Goal: Task Accomplishment & Management: Use online tool/utility

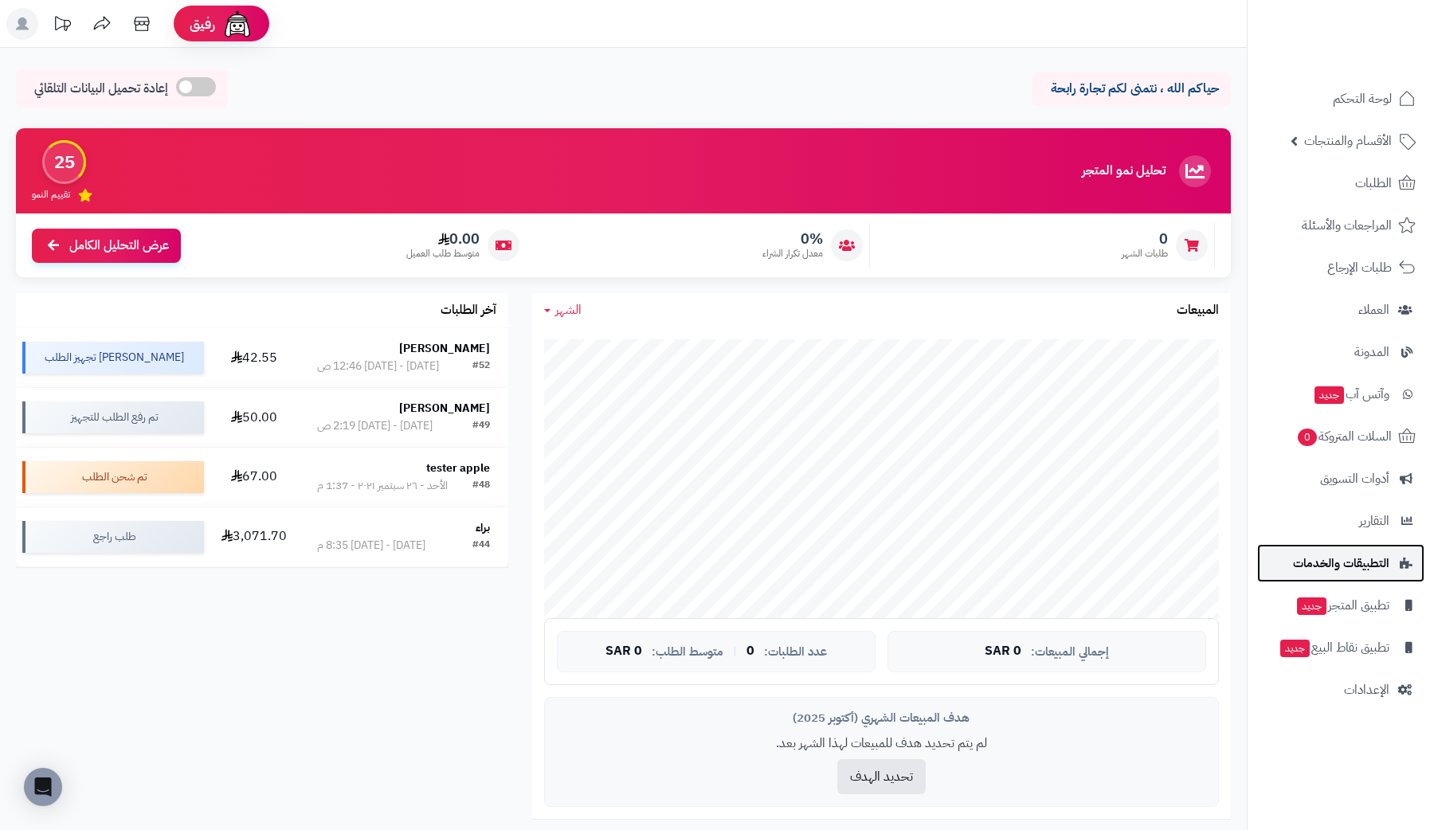
click at [1392, 562] on link "التطبيقات والخدمات" at bounding box center [1340, 563] width 167 height 38
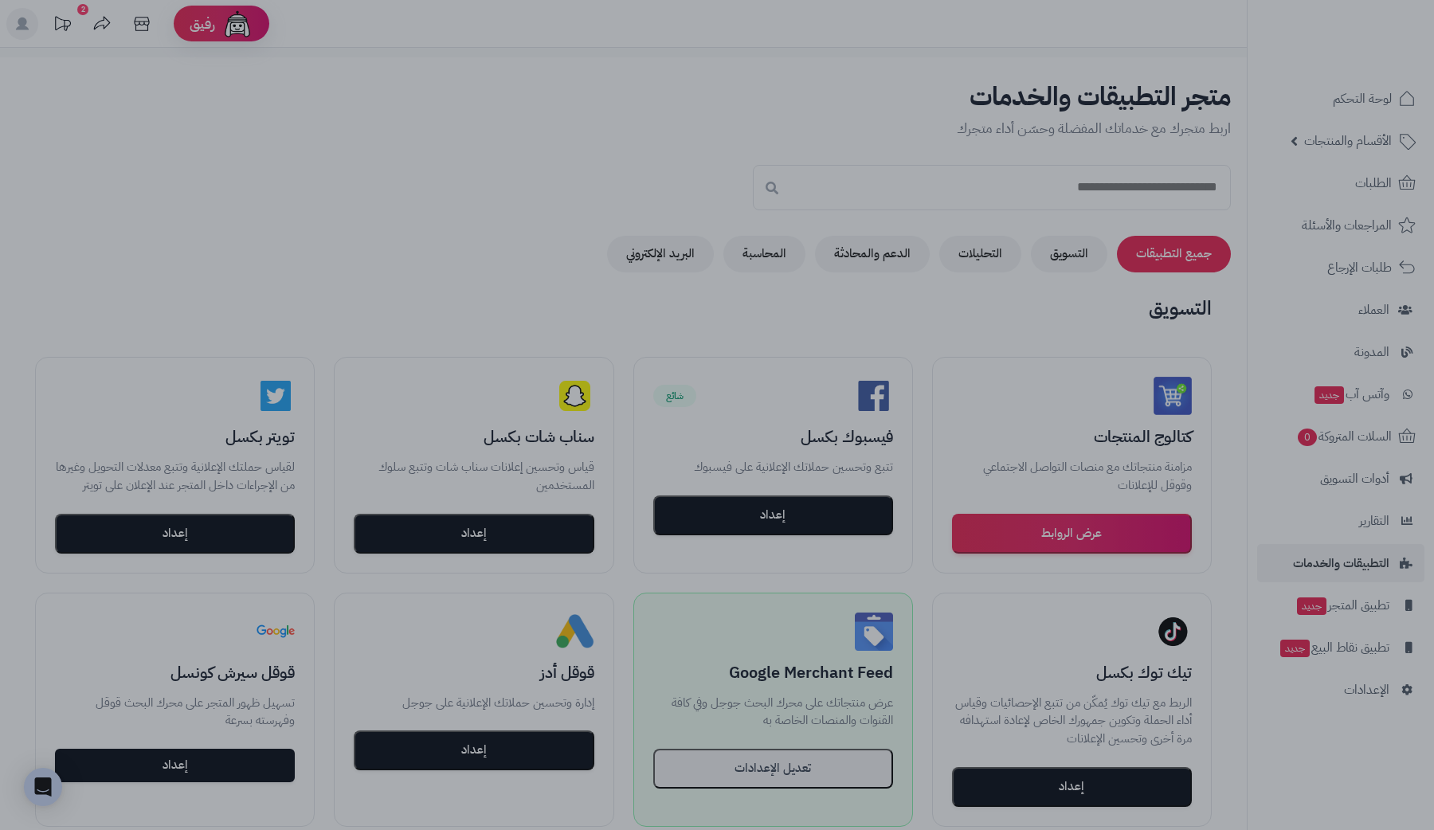
click at [595, 211] on div at bounding box center [717, 415] width 1434 height 830
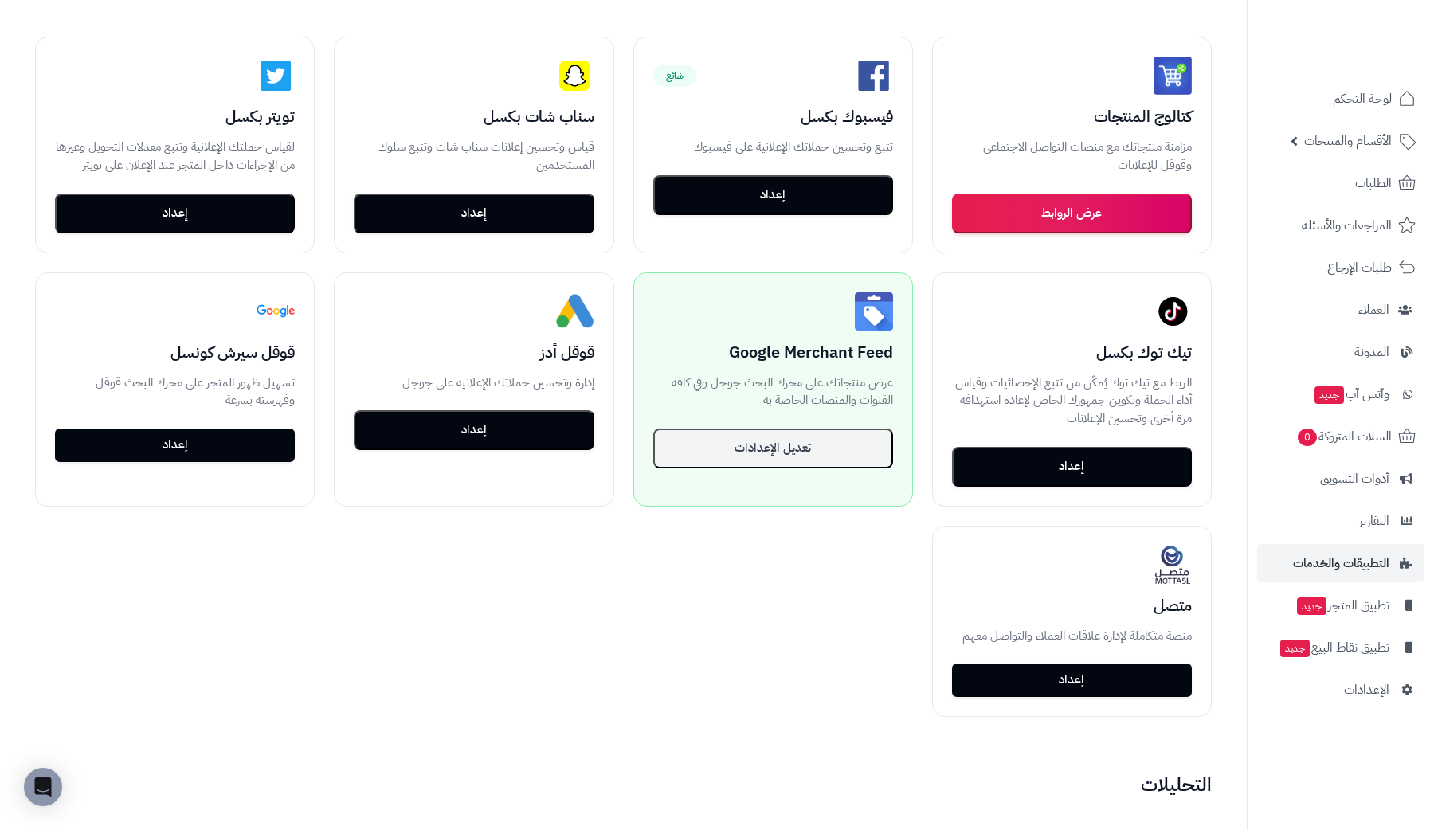
scroll to position [643, 0]
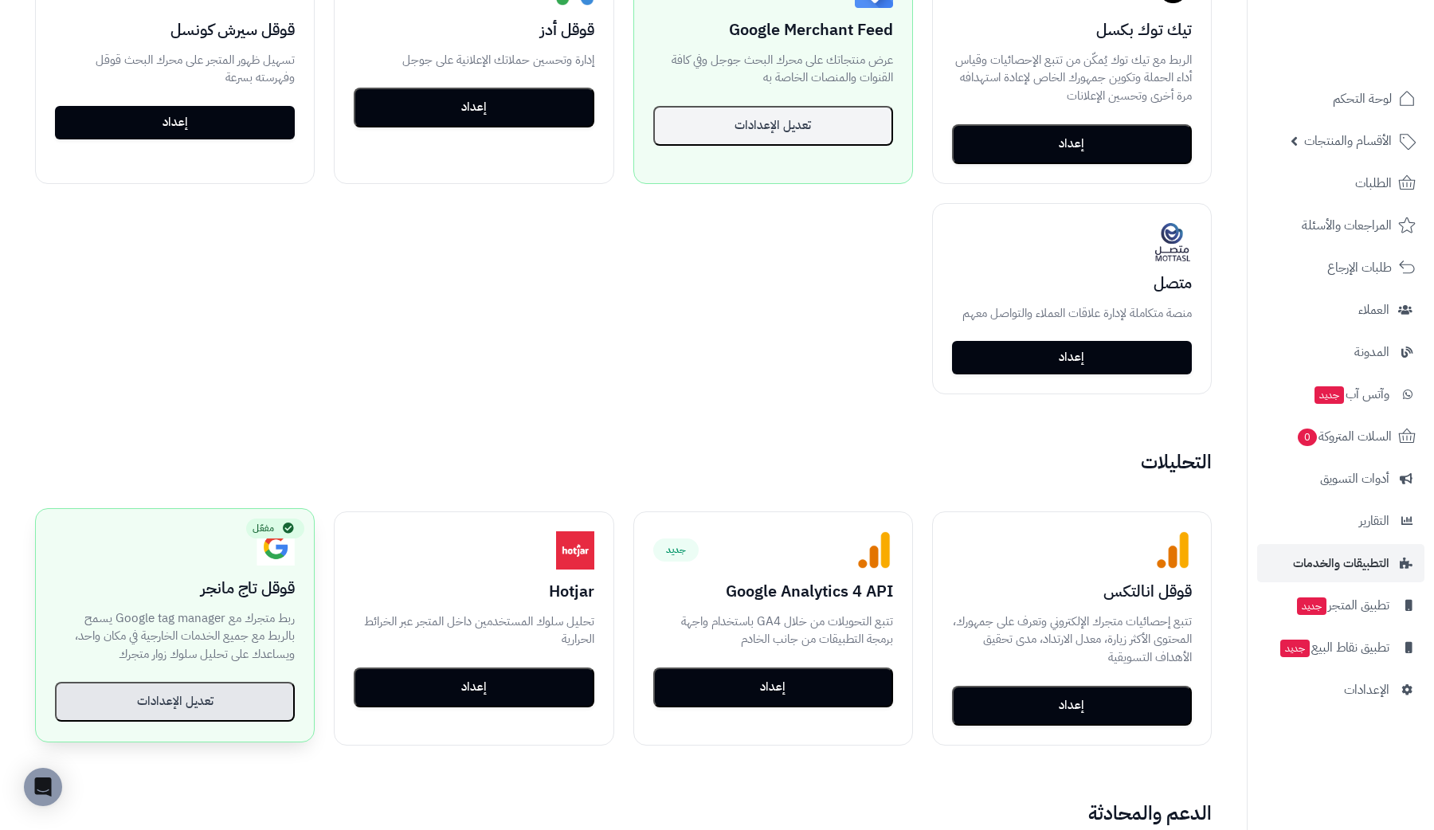
click at [192, 707] on button "تعديل الإعدادات" at bounding box center [175, 702] width 240 height 40
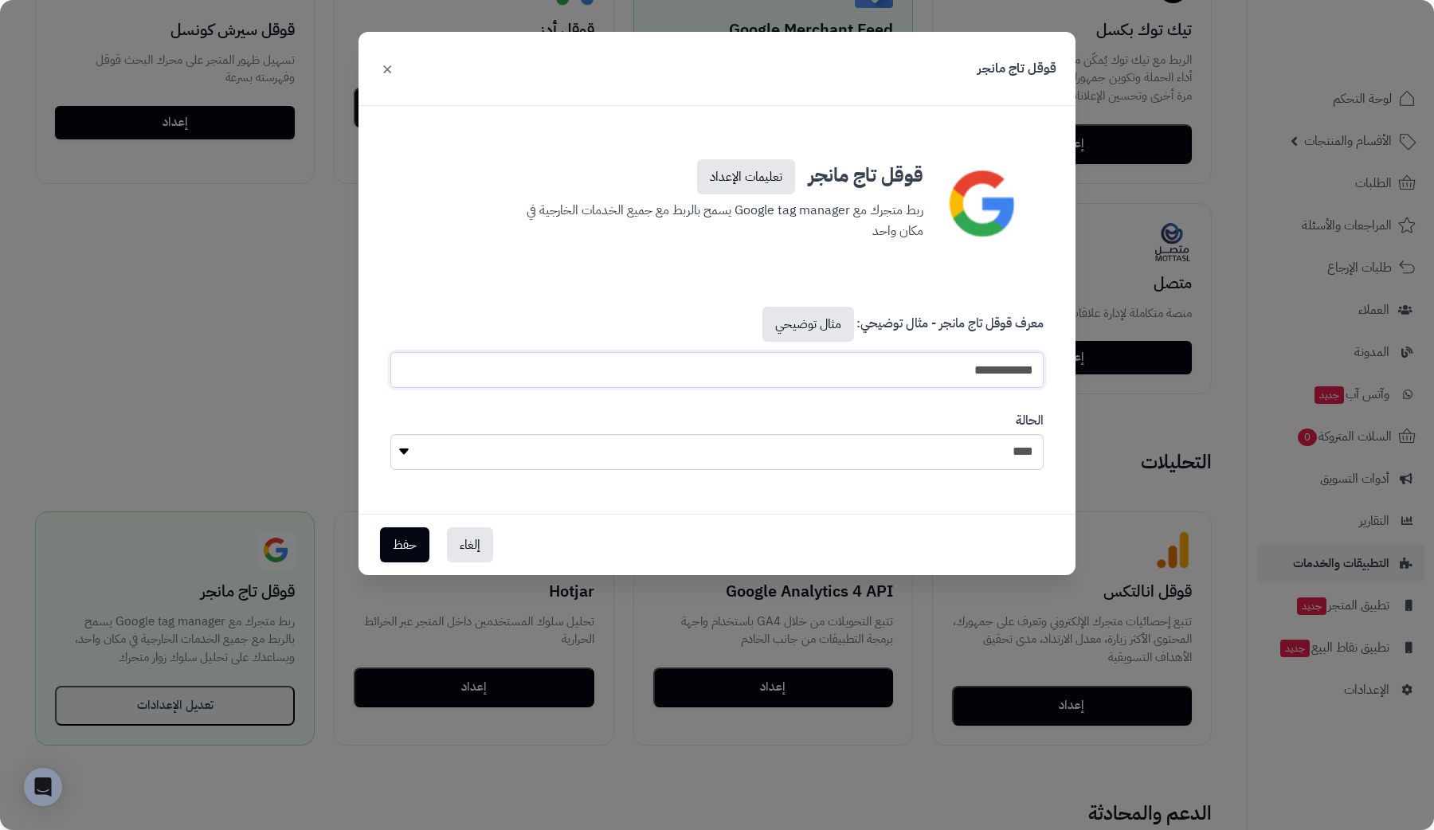
drag, startPoint x: 923, startPoint y: 370, endPoint x: 1038, endPoint y: 368, distance: 114.7
click at [1038, 368] on input "**********" at bounding box center [716, 370] width 653 height 36
click at [766, 184] on link "تعليمات الإعداد" at bounding box center [746, 176] width 98 height 35
click at [394, 69] on button "×" at bounding box center [387, 67] width 19 height 35
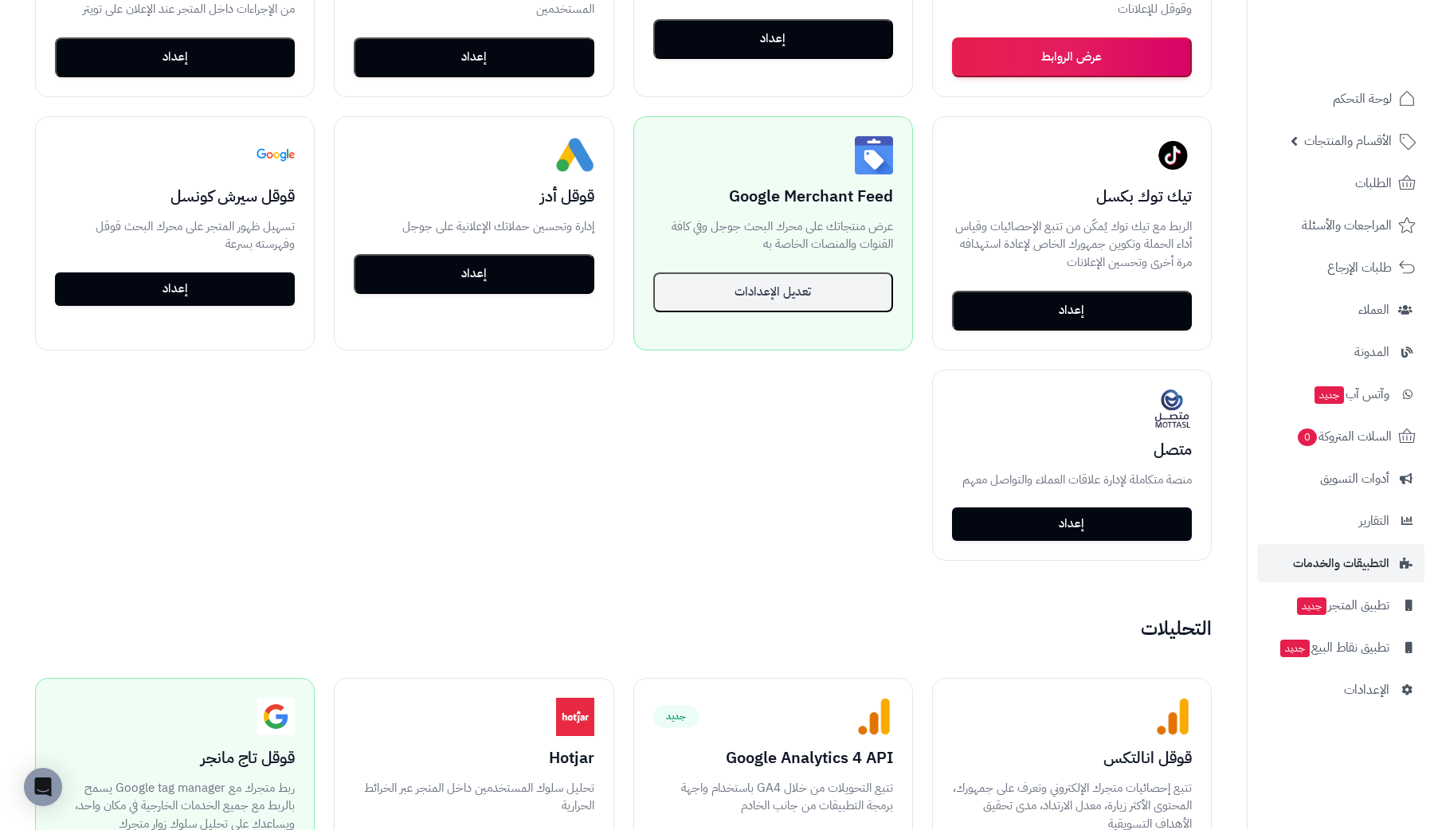
scroll to position [347, 0]
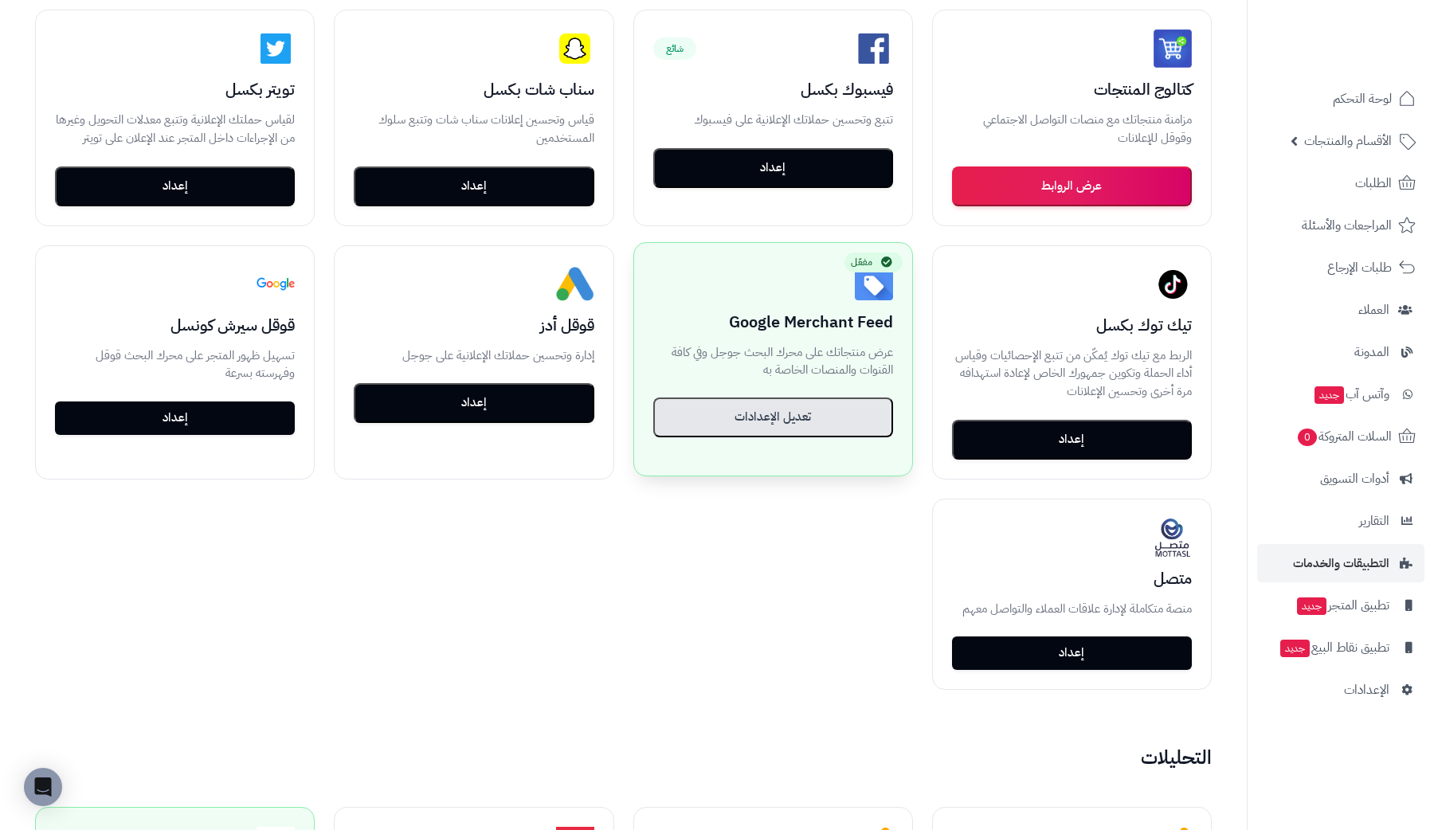
click at [823, 416] on button "تعديل الإعدادات" at bounding box center [773, 418] width 240 height 40
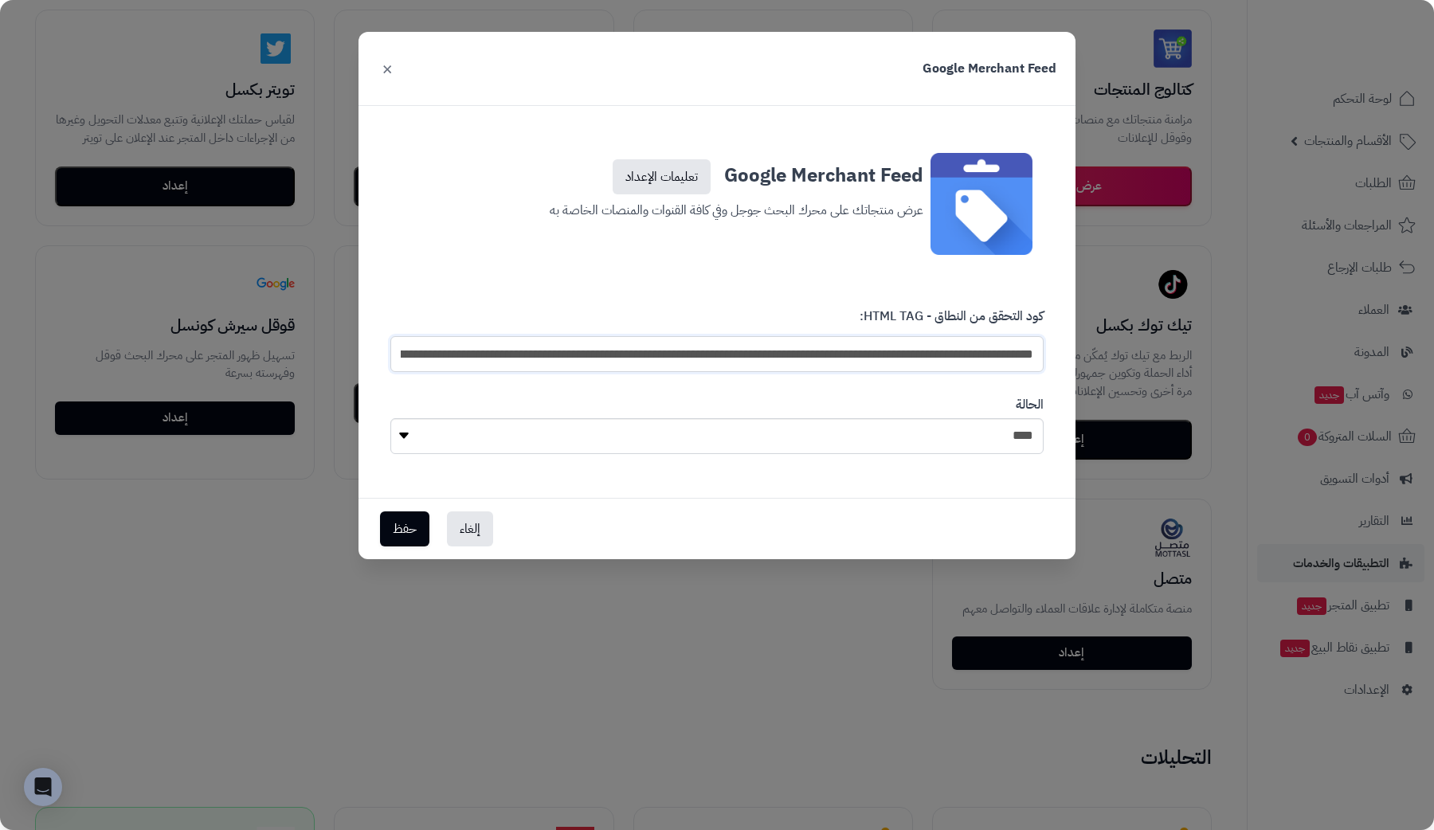
click at [819, 366] on input "**********" at bounding box center [716, 354] width 653 height 36
click at [822, 359] on input "**********" at bounding box center [716, 354] width 653 height 36
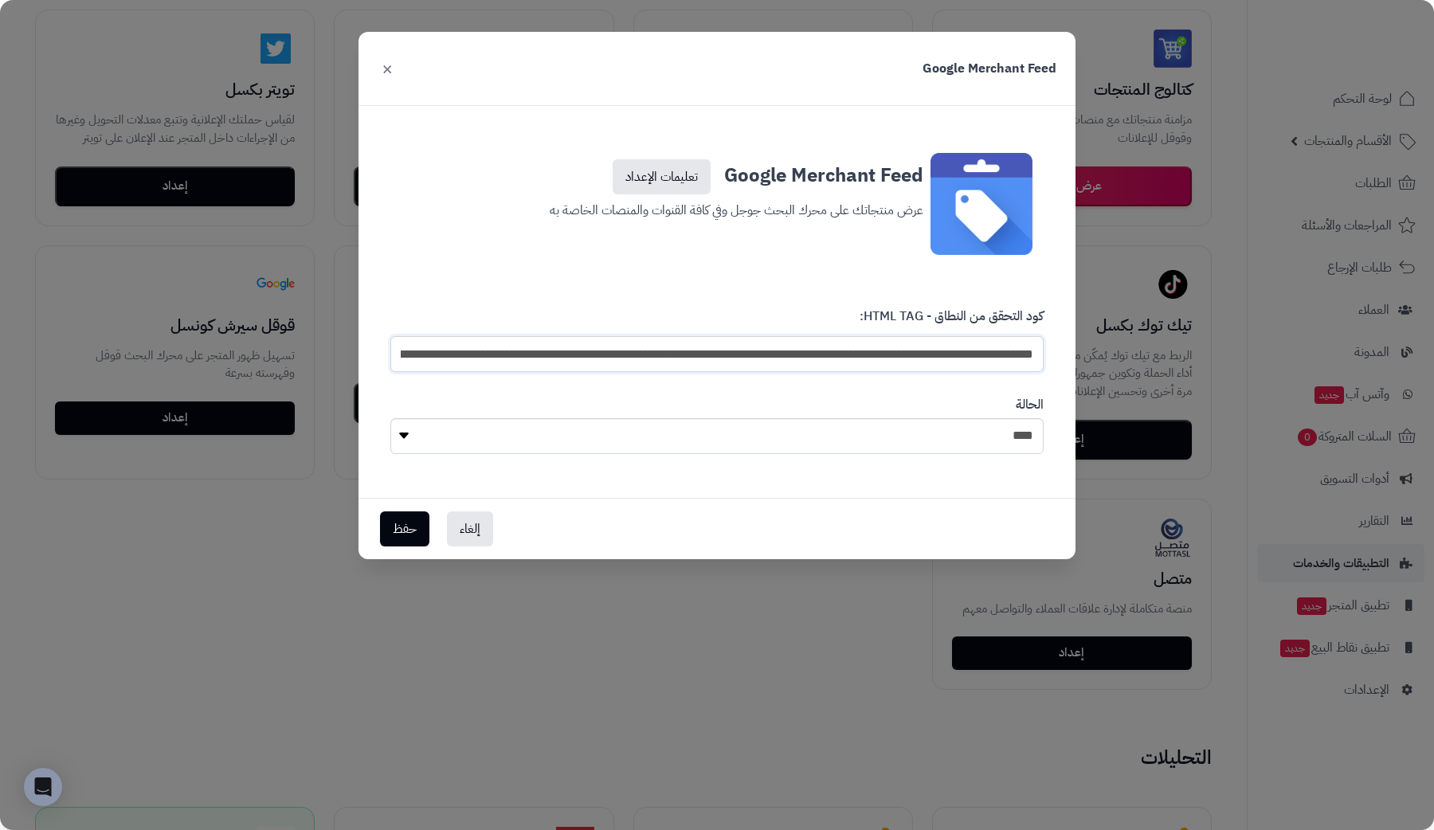
click at [822, 359] on input "**********" at bounding box center [716, 354] width 653 height 36
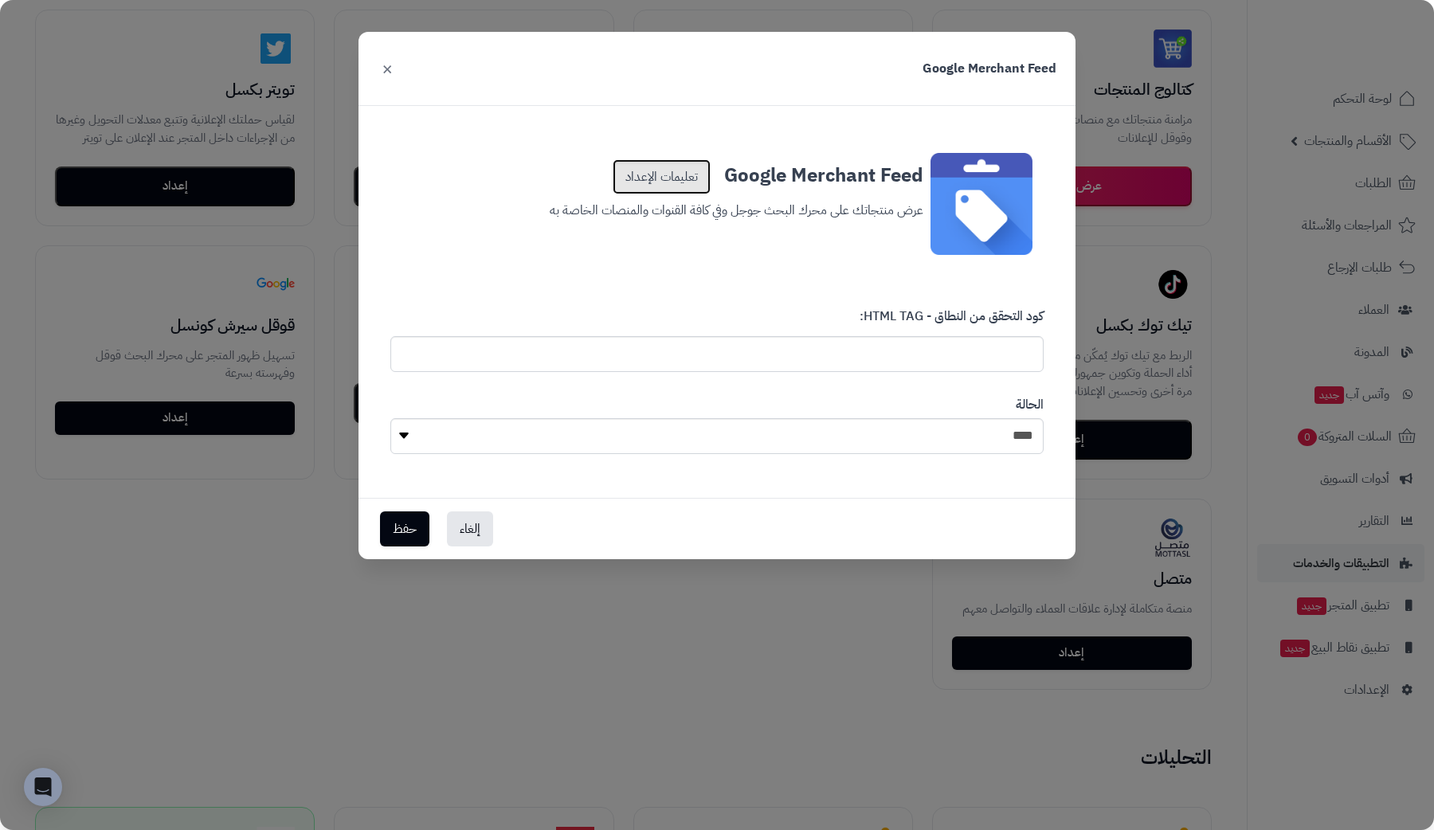
click at [658, 169] on link "تعليمات الإعداد" at bounding box center [662, 176] width 98 height 35
click at [476, 519] on button "إلغاء" at bounding box center [470, 528] width 46 height 35
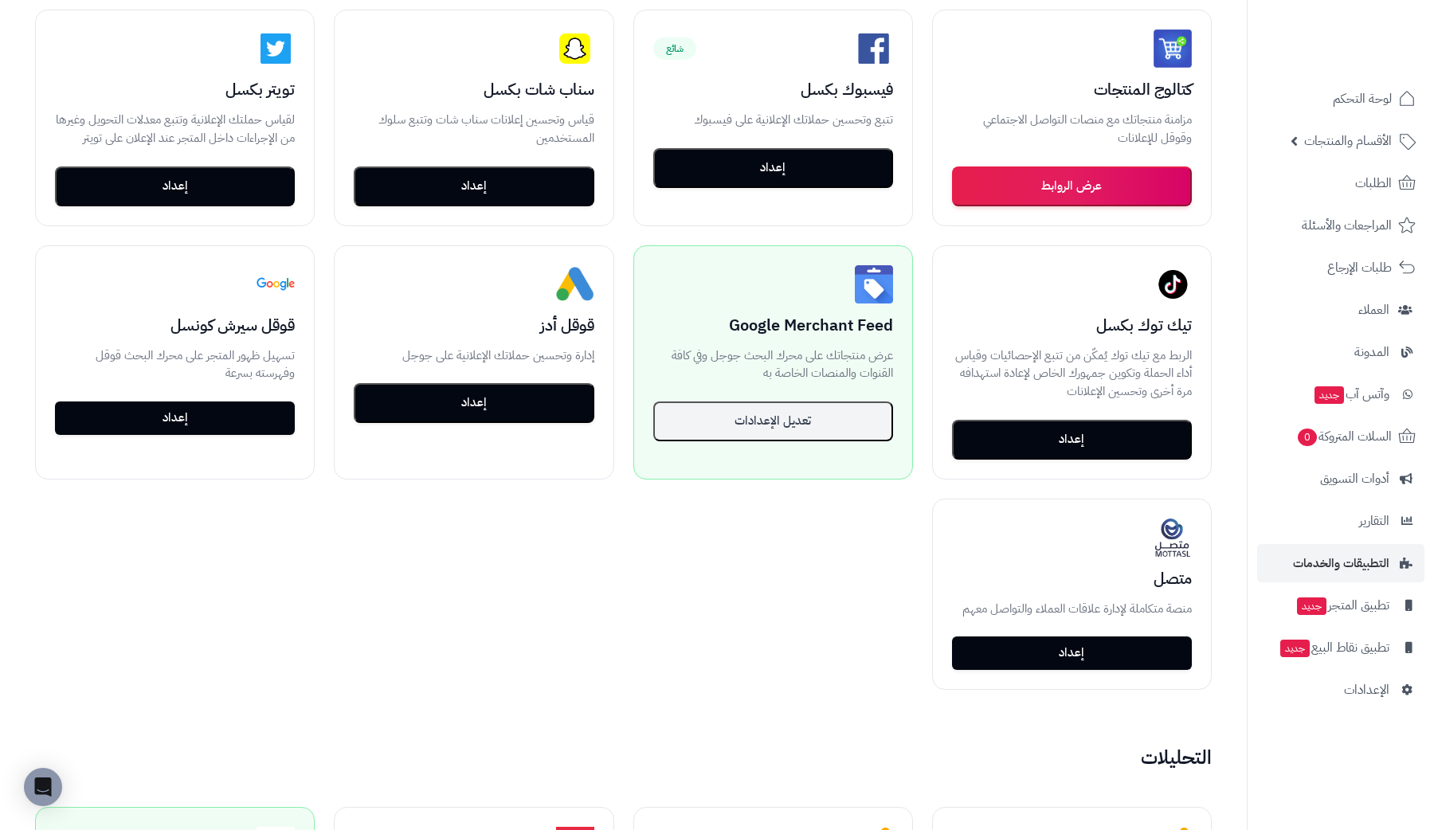
scroll to position [909, 0]
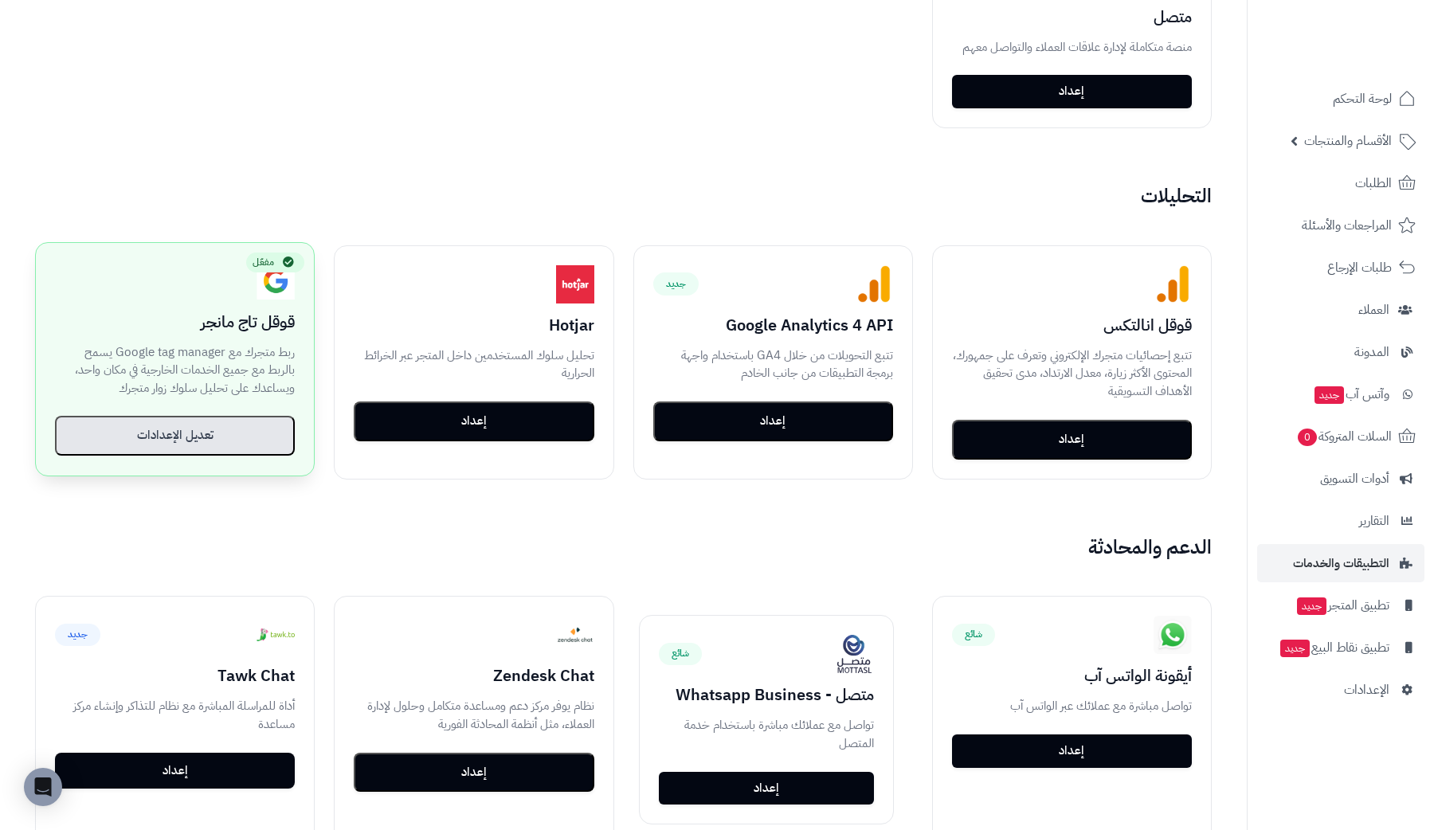
click at [262, 443] on button "تعديل الإعدادات" at bounding box center [175, 436] width 240 height 40
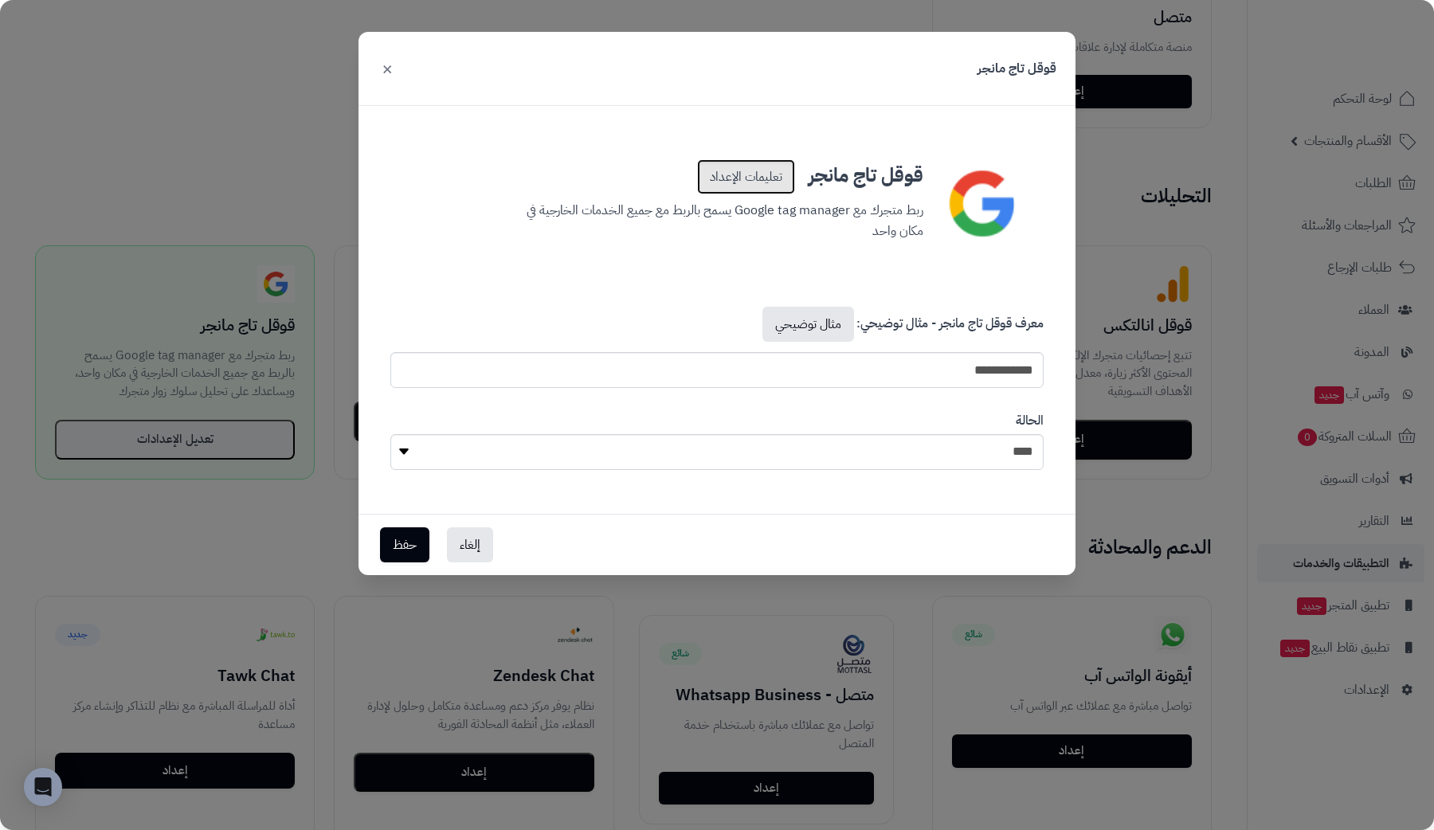
click at [759, 174] on link "تعليمات الإعداد" at bounding box center [746, 176] width 98 height 35
click at [481, 549] on button "إلغاء" at bounding box center [470, 544] width 46 height 35
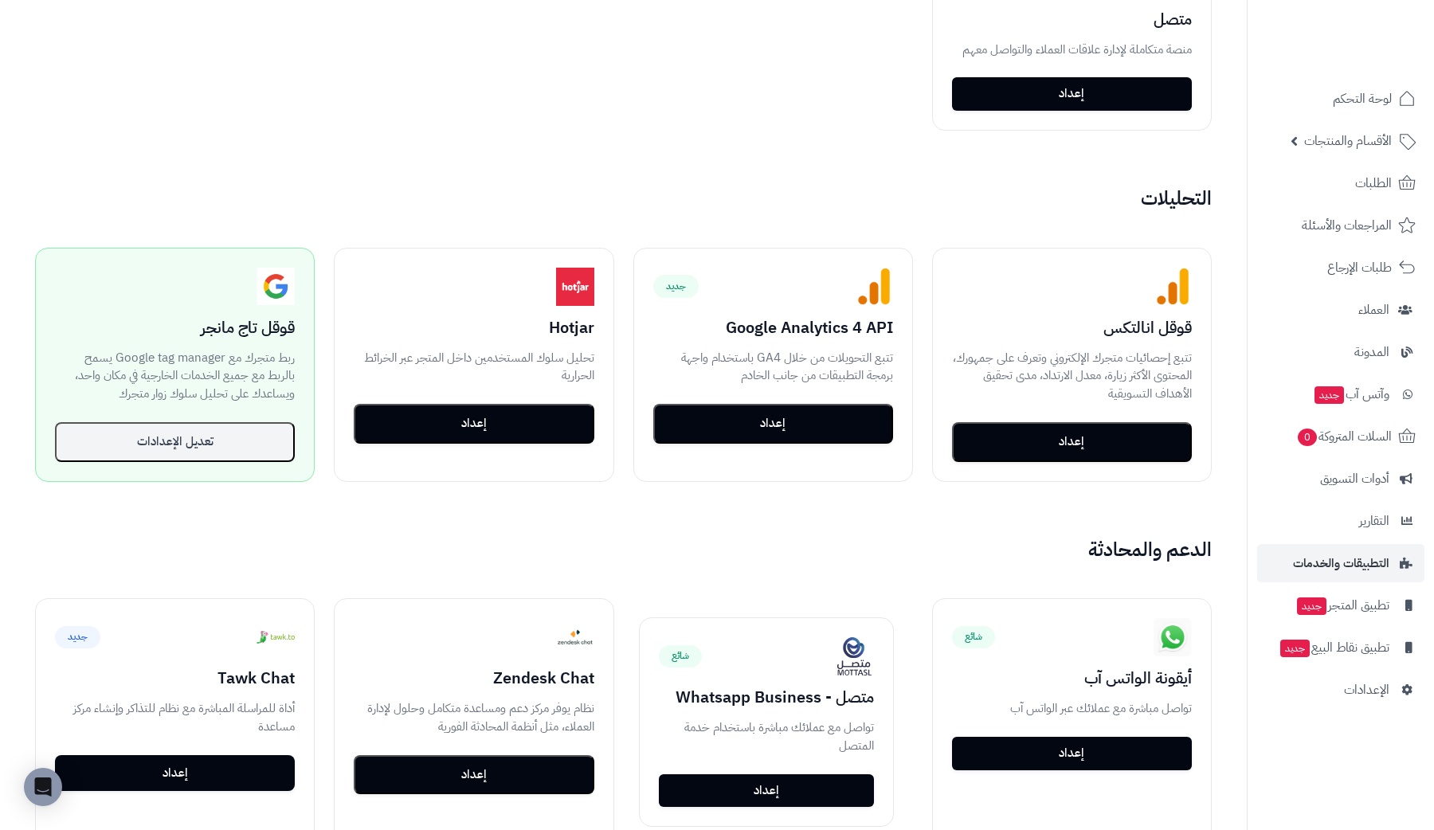
scroll to position [906, 0]
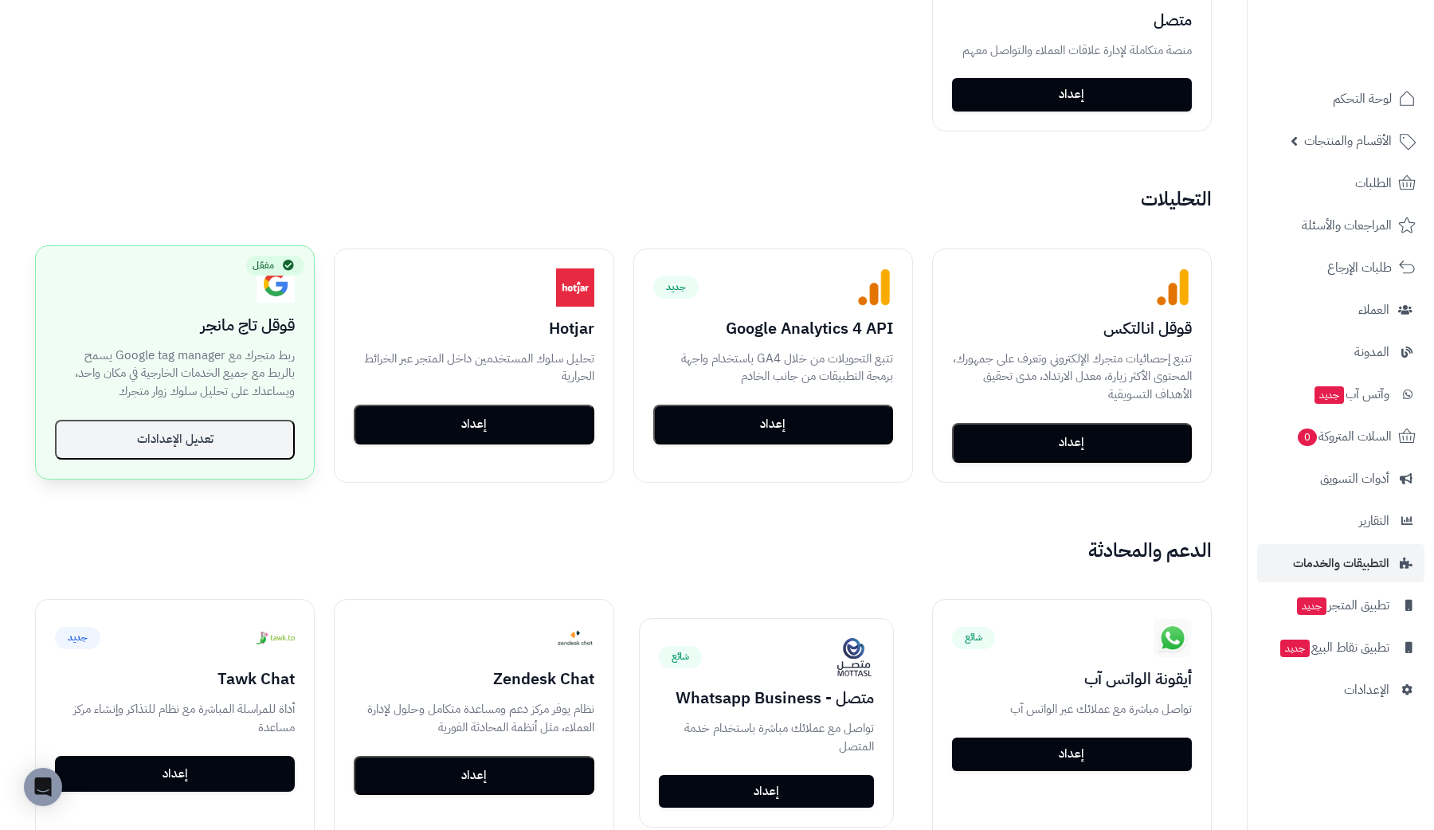
click at [274, 464] on div "مفعّل قوقل تاج مانجر ربط متجرك مع Google tag manager يسمح بالربط مع جميع الخدما…" at bounding box center [175, 362] width 278 height 233
click at [266, 448] on button "تعديل الإعدادات" at bounding box center [175, 439] width 240 height 40
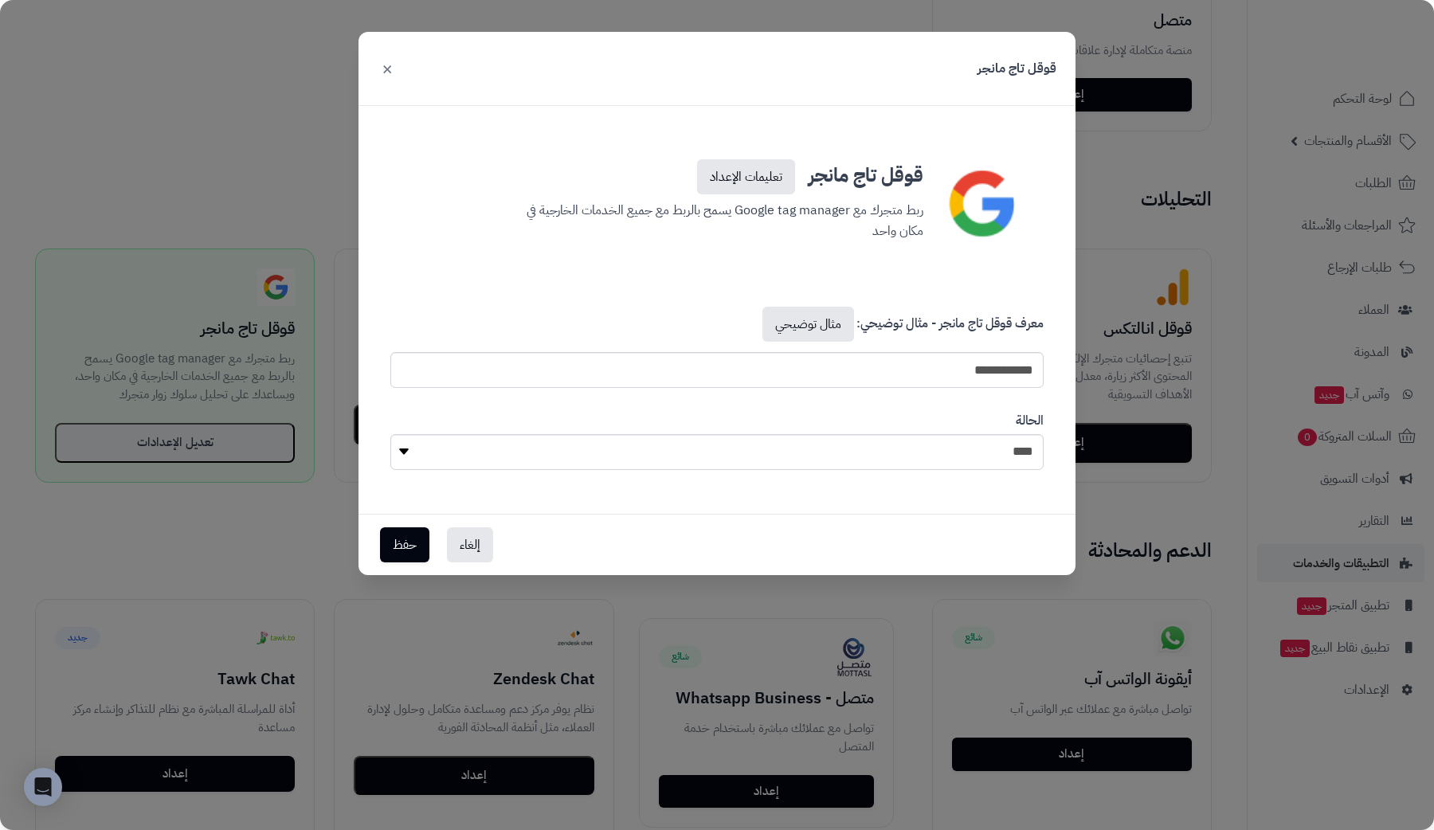
click at [1098, 198] on div "**********" at bounding box center [717, 415] width 1434 height 830
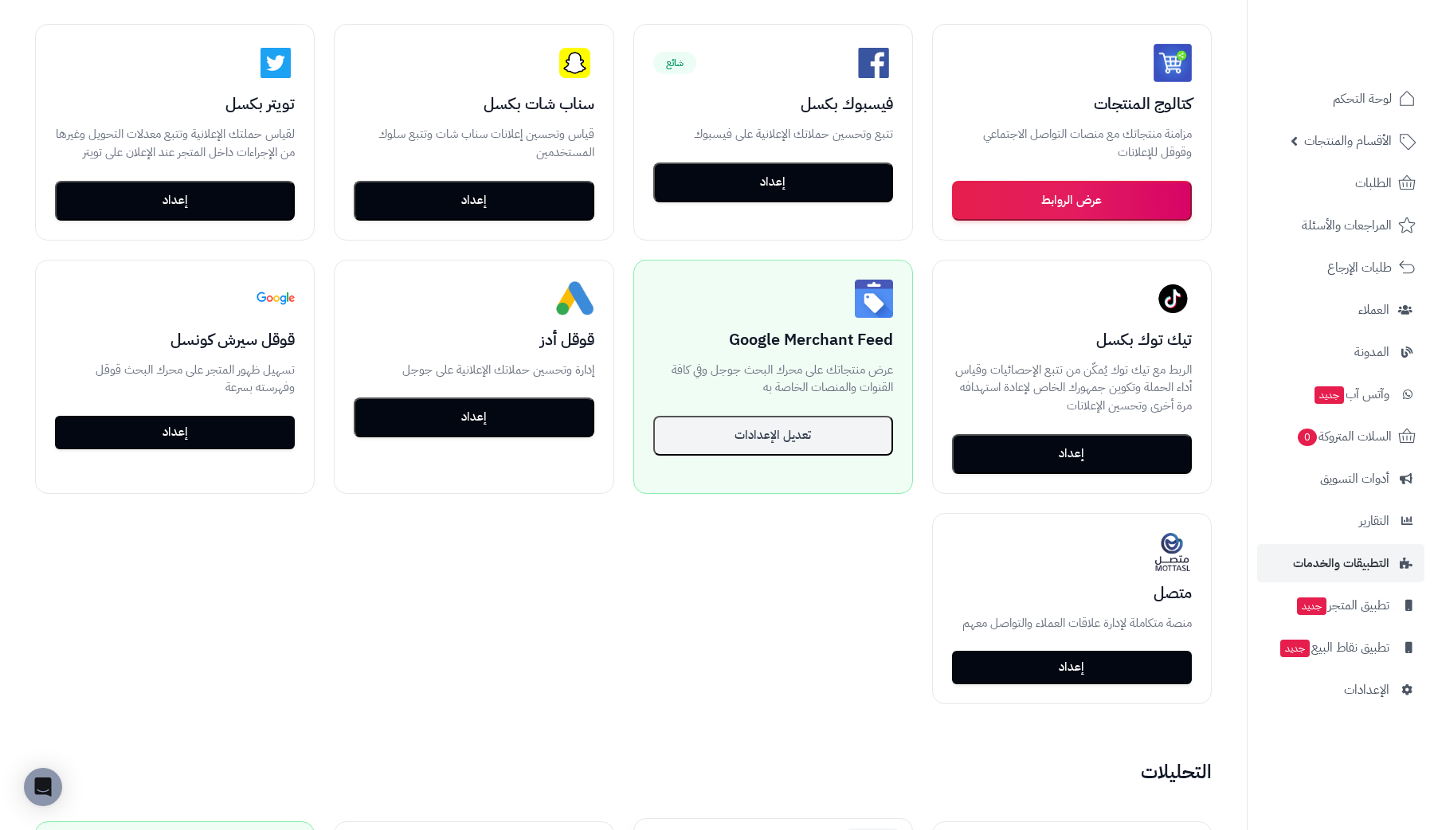
scroll to position [312, 0]
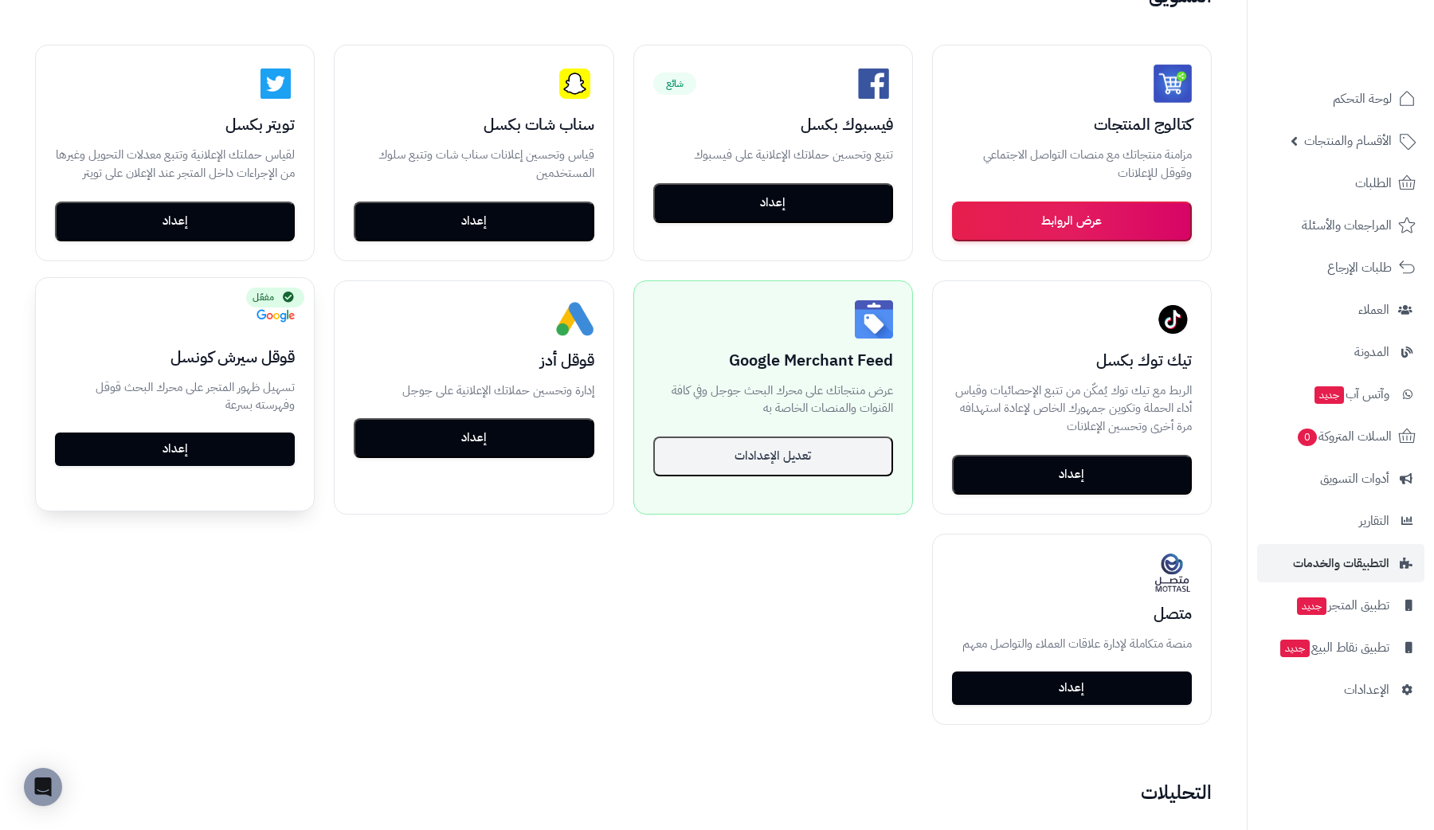
click at [266, 459] on link "إعداد" at bounding box center [175, 449] width 240 height 33
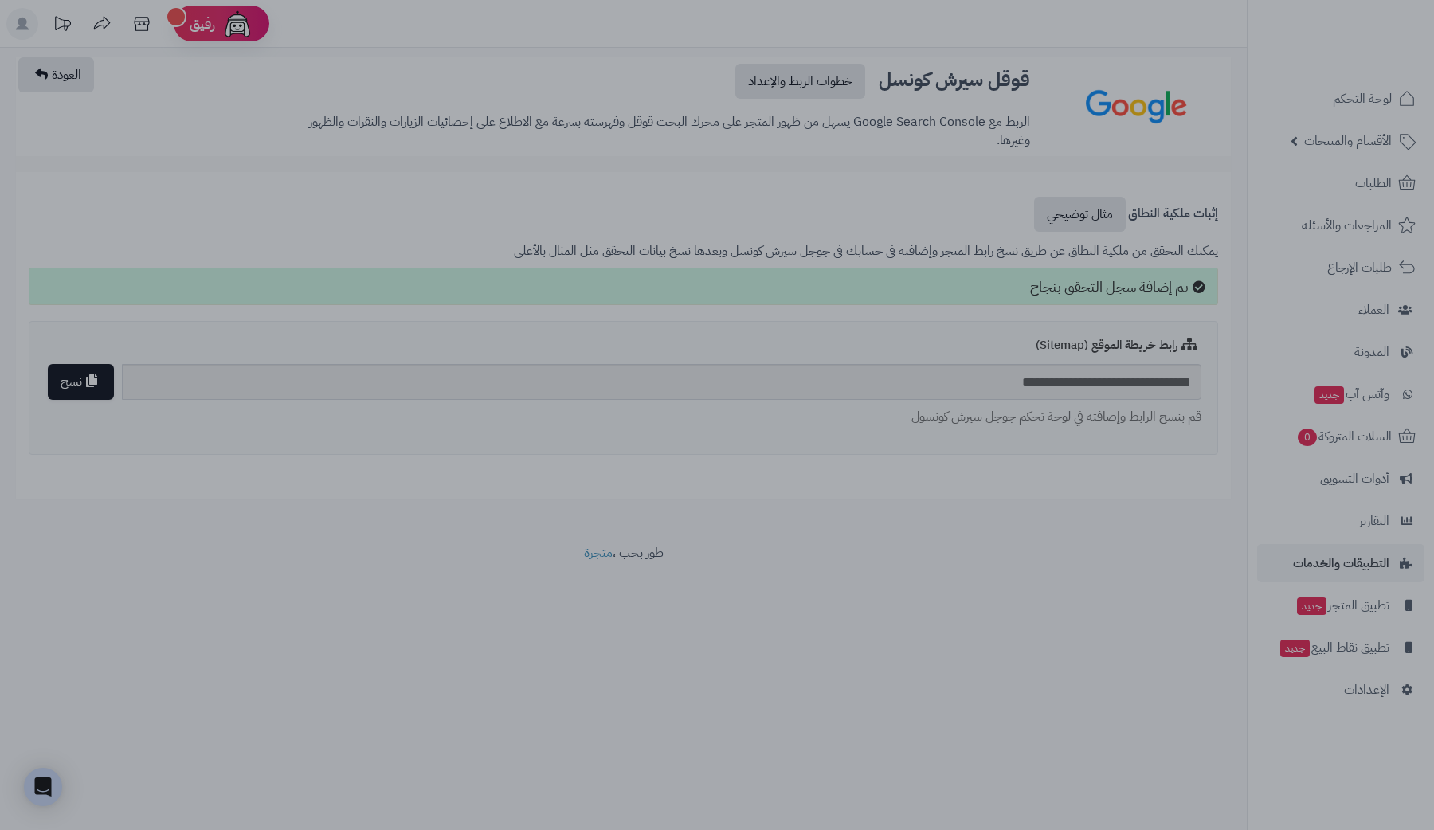
click at [1077, 461] on div at bounding box center [717, 415] width 1434 height 830
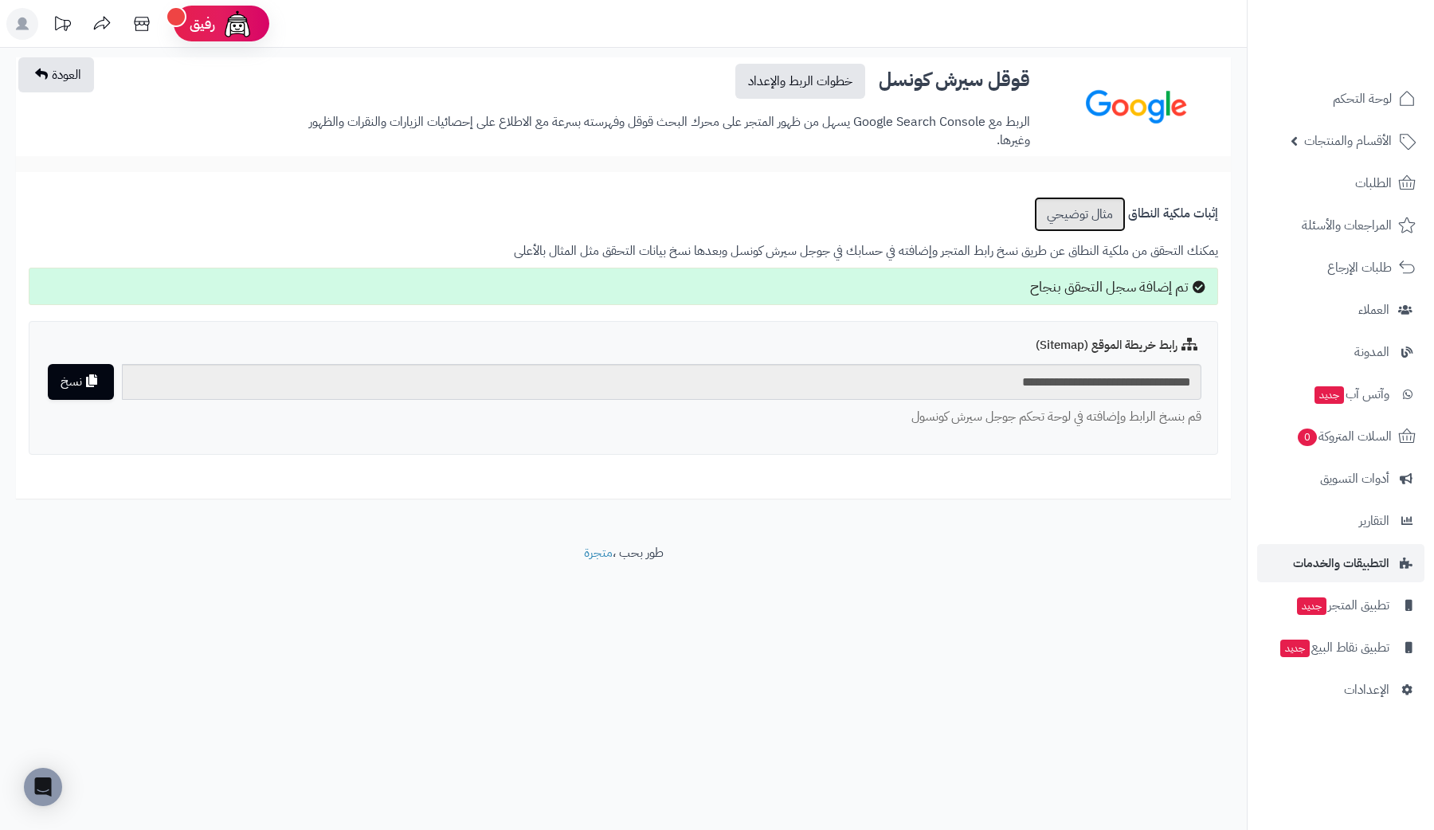
click at [1075, 214] on link "مثال توضيحي" at bounding box center [1080, 214] width 92 height 35
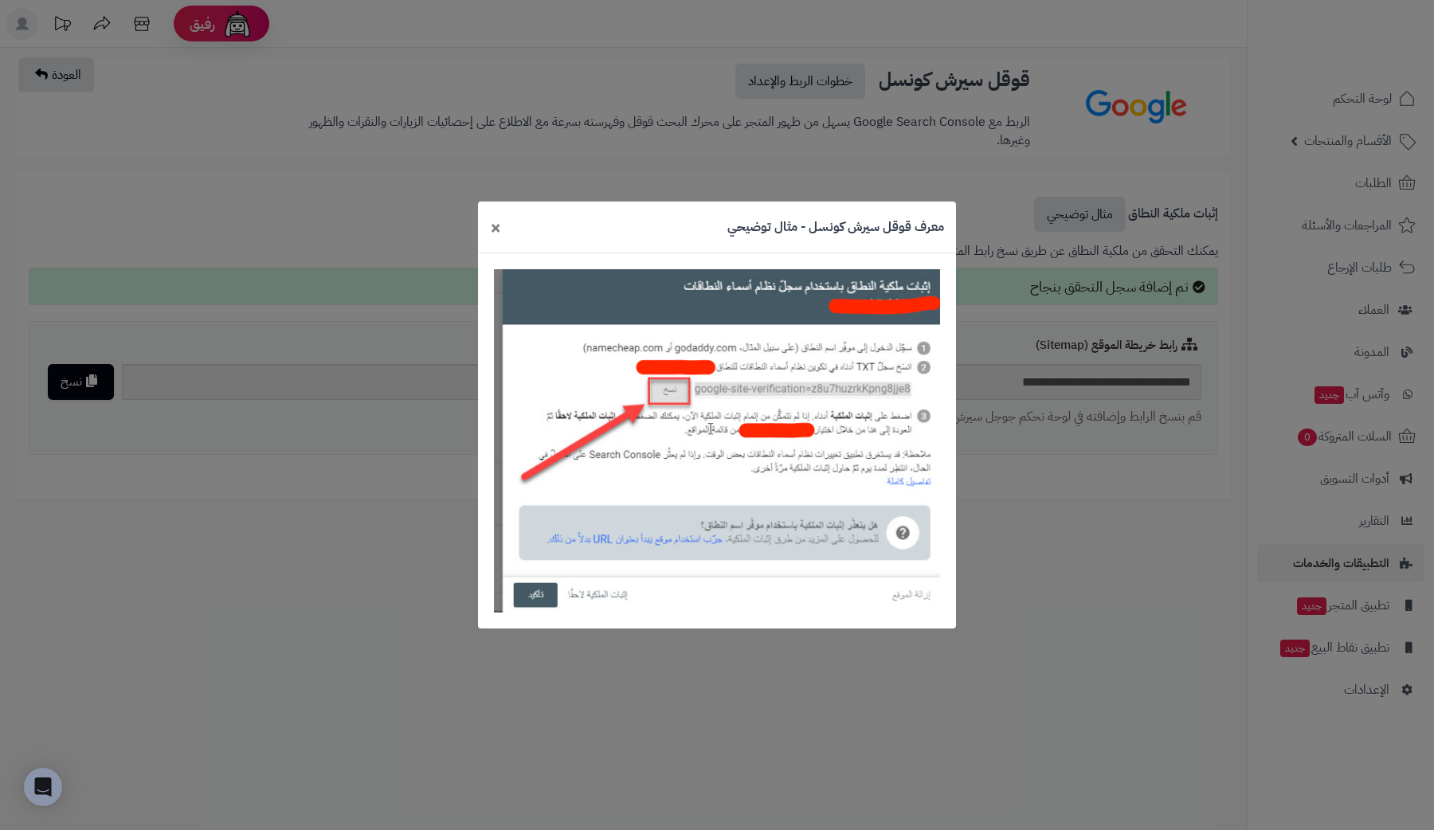
click at [503, 229] on div "معرف قوقل سيرش كونسل - مثال توضيحي ×" at bounding box center [717, 228] width 478 height 52
click at [498, 230] on span "×" at bounding box center [495, 227] width 11 height 27
